Goal: Transaction & Acquisition: Purchase product/service

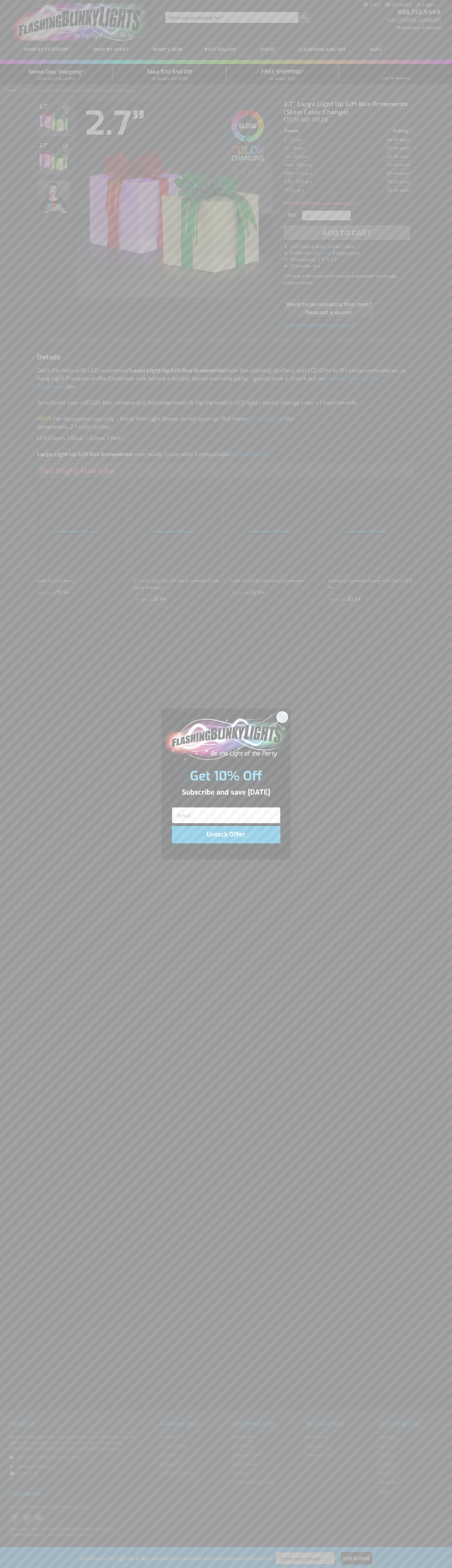
click at [282, 716] on icon "Close dialog" at bounding box center [281, 716] width 4 height 4
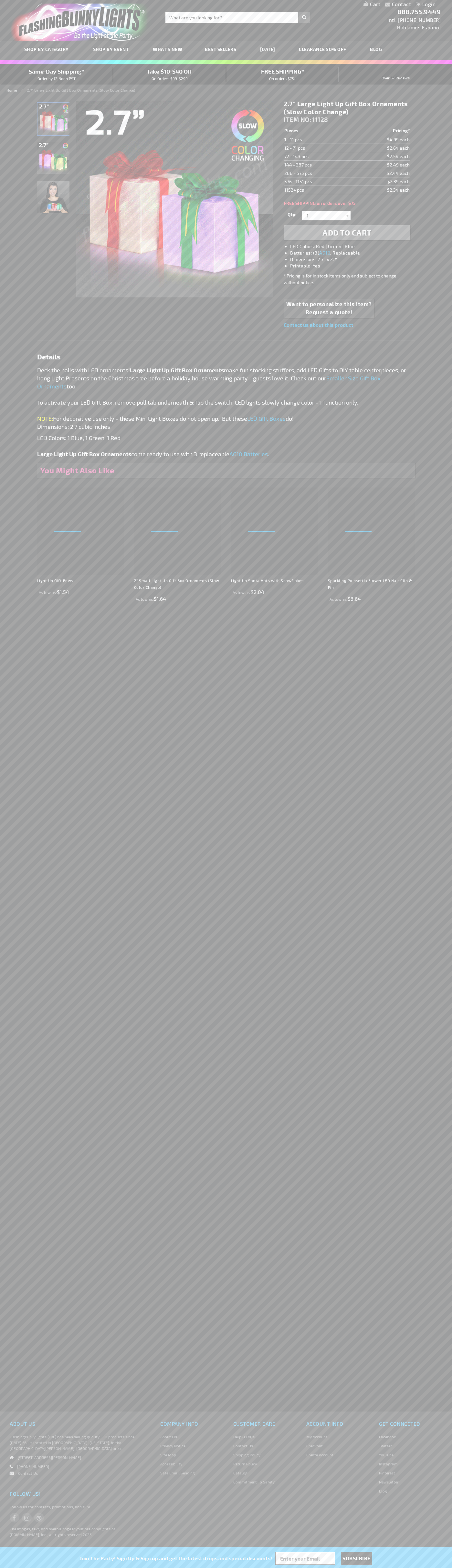
click at [353, 247] on li "LED Colors: Red | Green | Blue" at bounding box center [353, 247] width 126 height 7
click at [347, 233] on span "Add to Cart" at bounding box center [347, 232] width 49 height 9
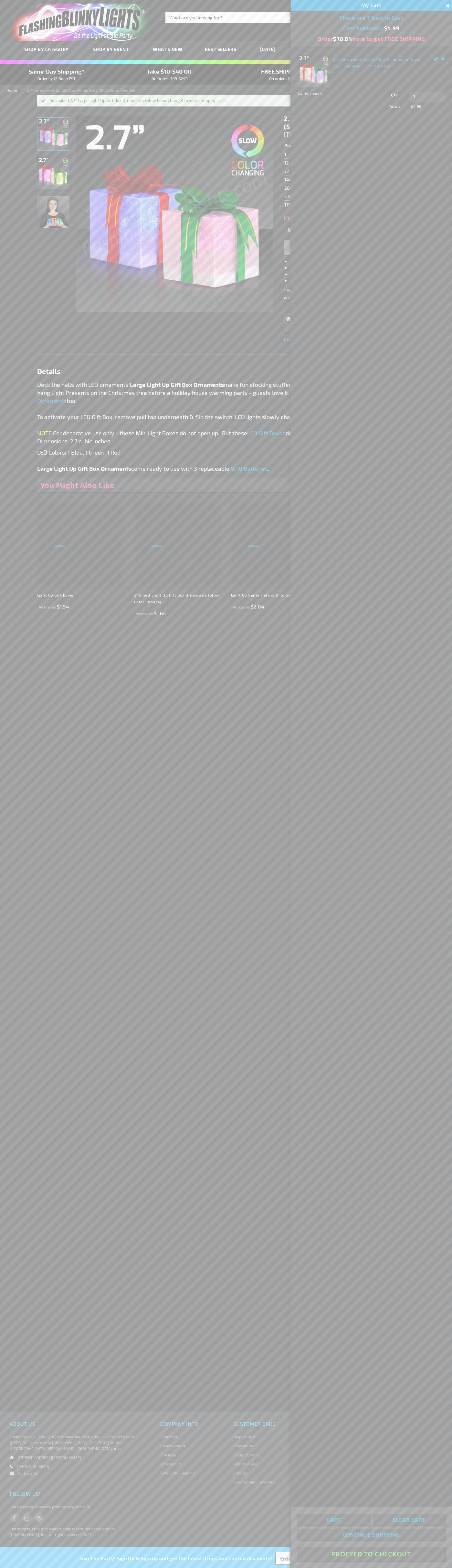
click at [371, 1554] on button "Proceed To Checkout" at bounding box center [371, 1554] width 148 height 15
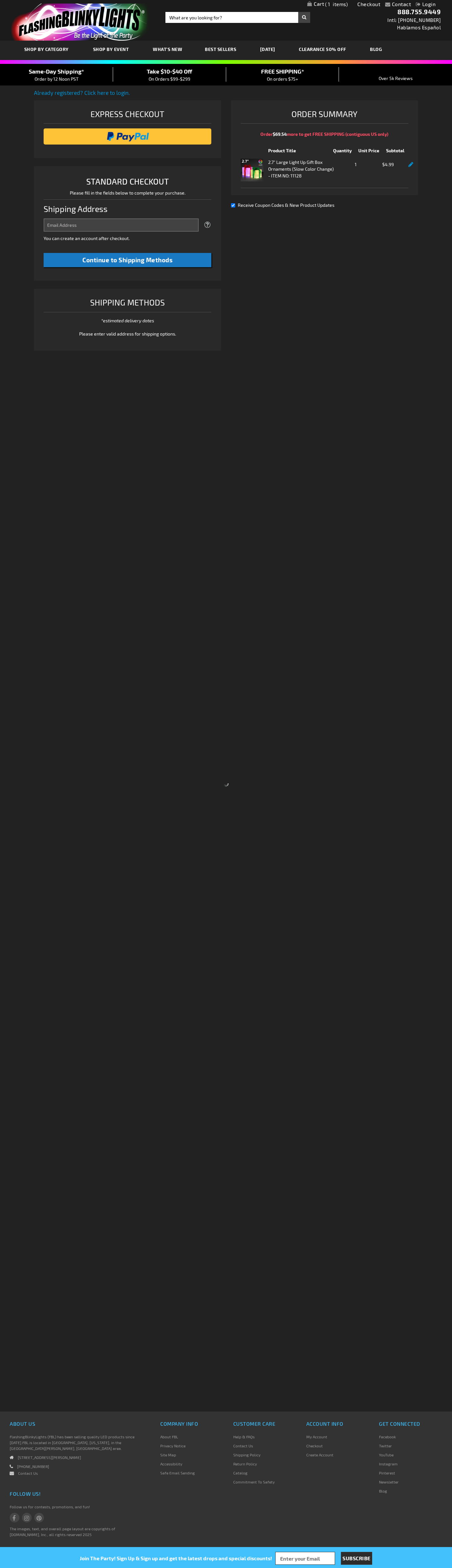
select select "US"
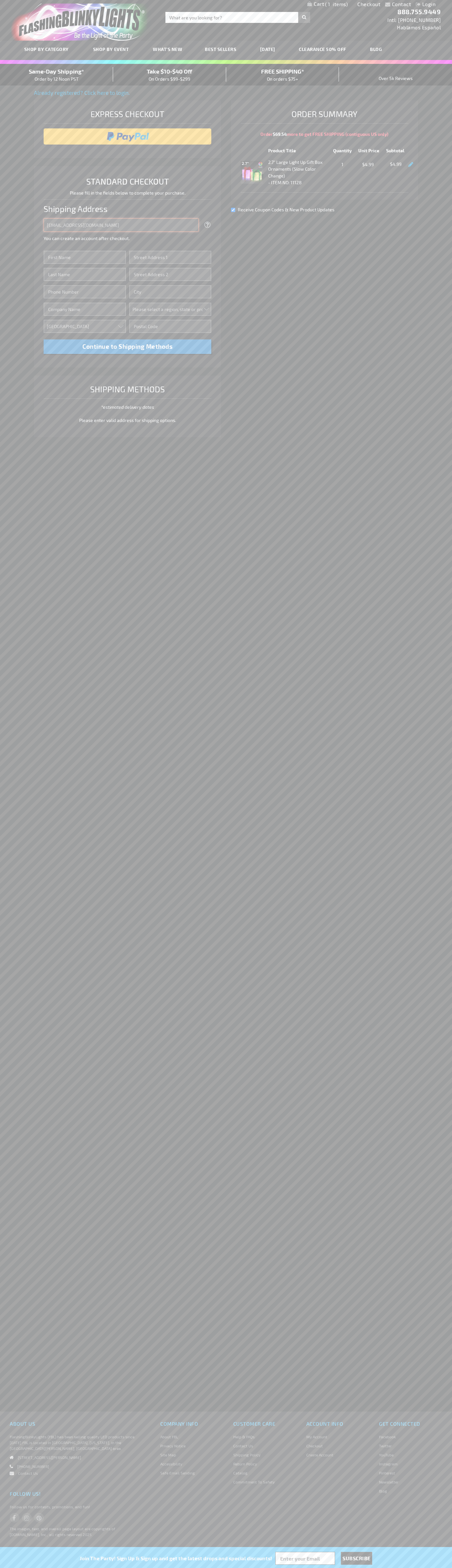
type input "johnsmith005@storebotmail.joonix.net"
type input "John"
type input "2332 Galiano Street"
type input "First floor"
type input "coral gables"
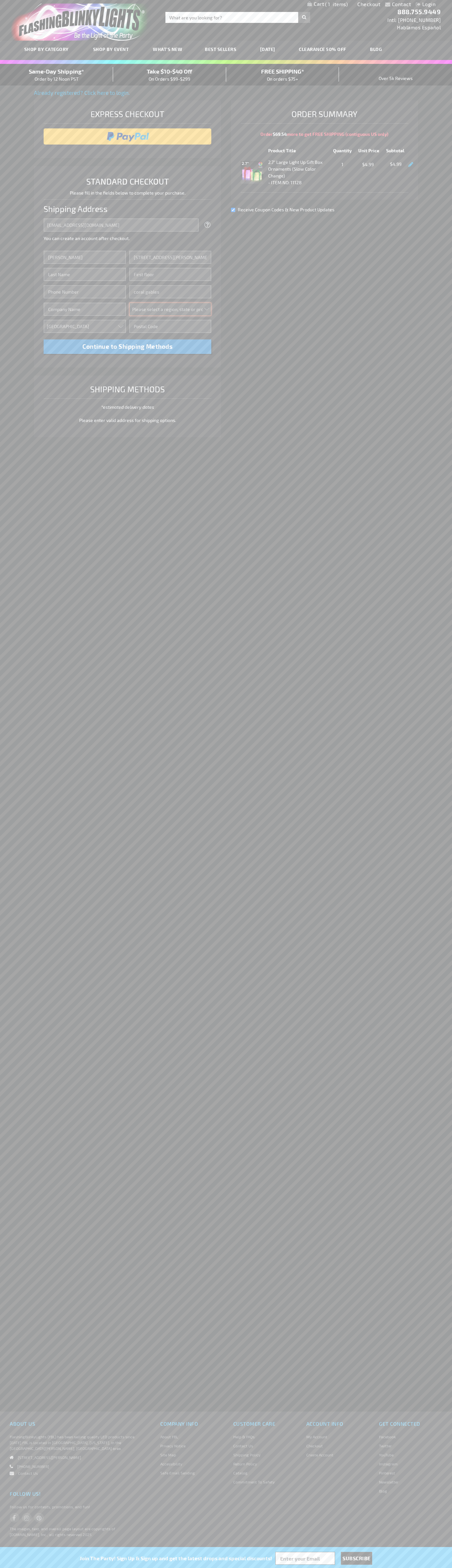
select select "18"
type input "33134"
type input "Smith"
type input "6502530000"
type input "John Smith"
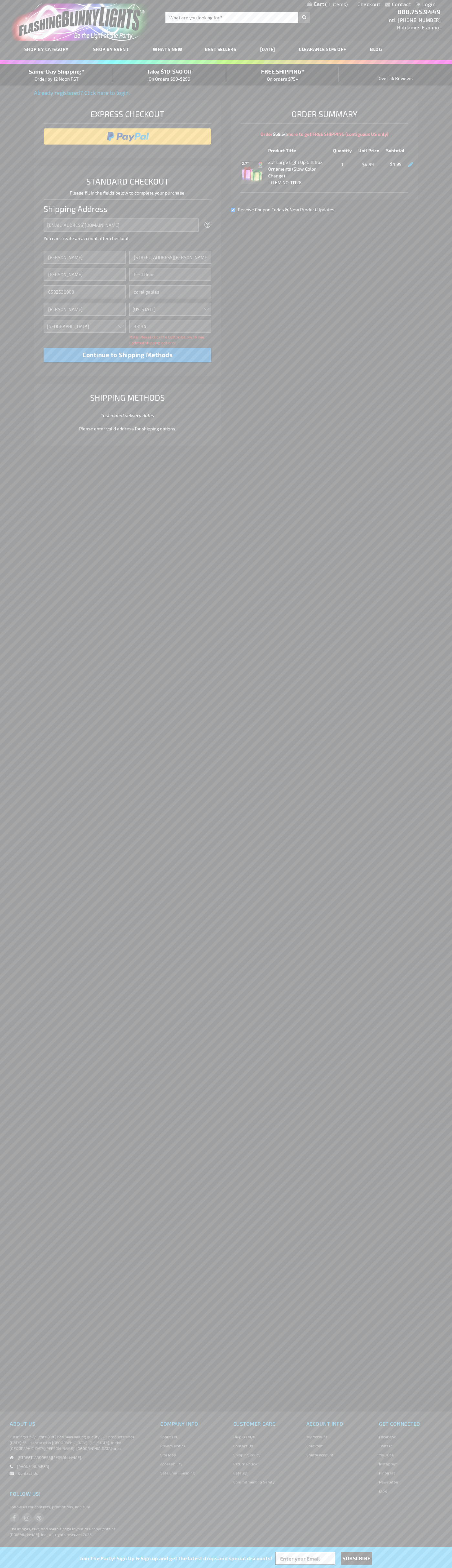
click at [57, 75] on div "Same-Day Shipping* Order by 12 Noon PST" at bounding box center [57, 74] width 113 height 15
click at [127, 136] on input "image" at bounding box center [127, 136] width 161 height 13
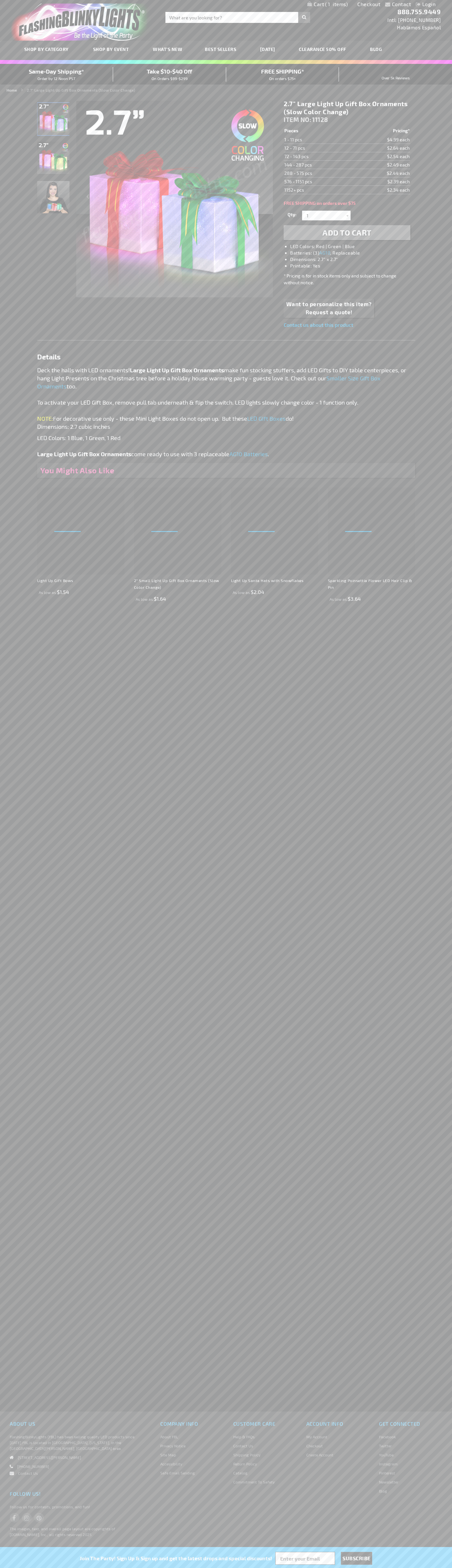
click at [327, 4] on span "1" at bounding box center [336, 4] width 23 height 6
